Goal: Task Accomplishment & Management: Complete application form

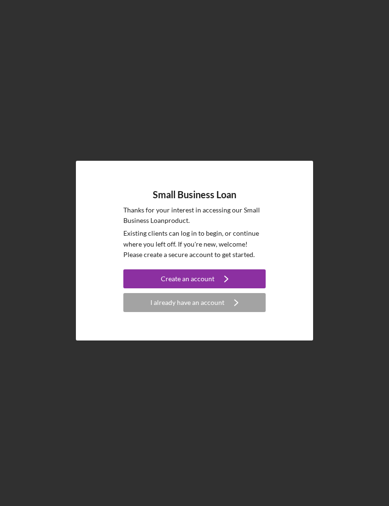
click at [371, 273] on div "Small Business Loan Thanks for your interest in accessing our Small Business Lo…" at bounding box center [194, 250] width 379 height 501
